Goal: Check status: Check status

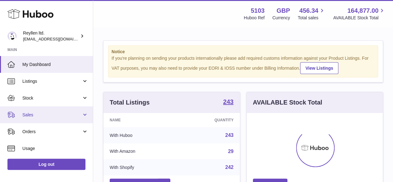
scroll to position [97, 136]
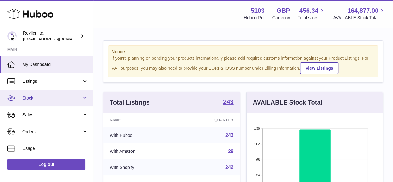
click at [41, 97] on span "Stock" at bounding box center [51, 98] width 59 height 6
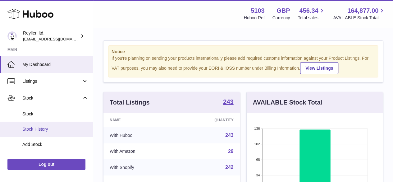
click at [42, 130] on span "Stock History" at bounding box center [55, 129] width 66 height 6
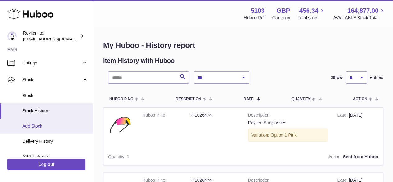
scroll to position [31, 0]
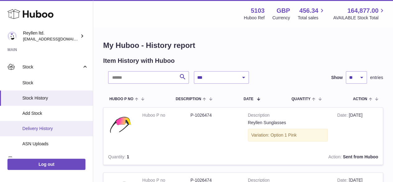
click at [47, 127] on span "Delivery History" at bounding box center [55, 128] width 66 height 6
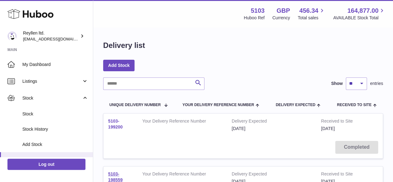
click at [112, 125] on link "5103-199200" at bounding box center [115, 123] width 15 height 11
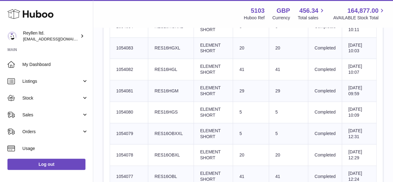
scroll to position [373, 0]
